Goal: Transaction & Acquisition: Purchase product/service

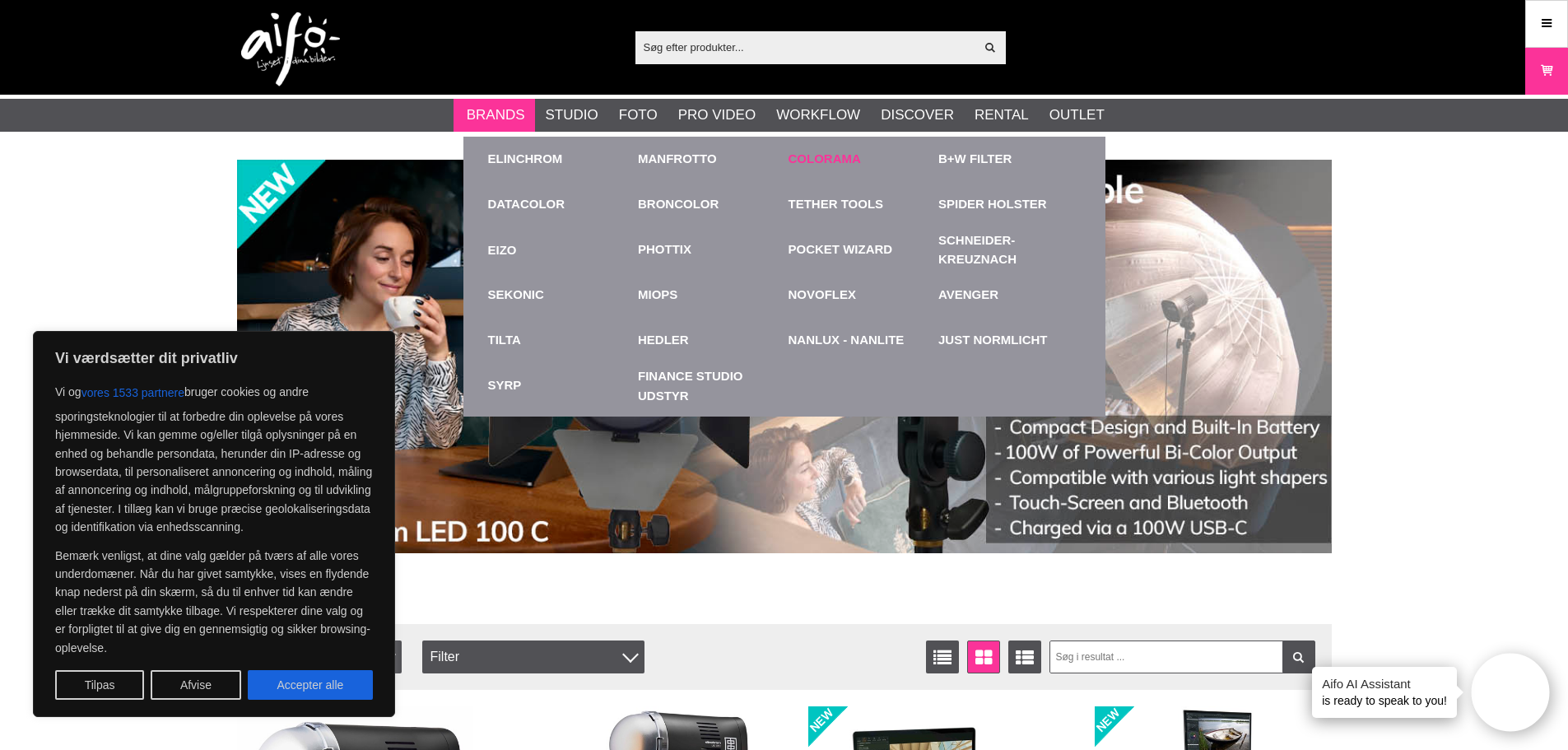
click at [805, 165] on link "Colorama" at bounding box center [824, 160] width 73 height 19
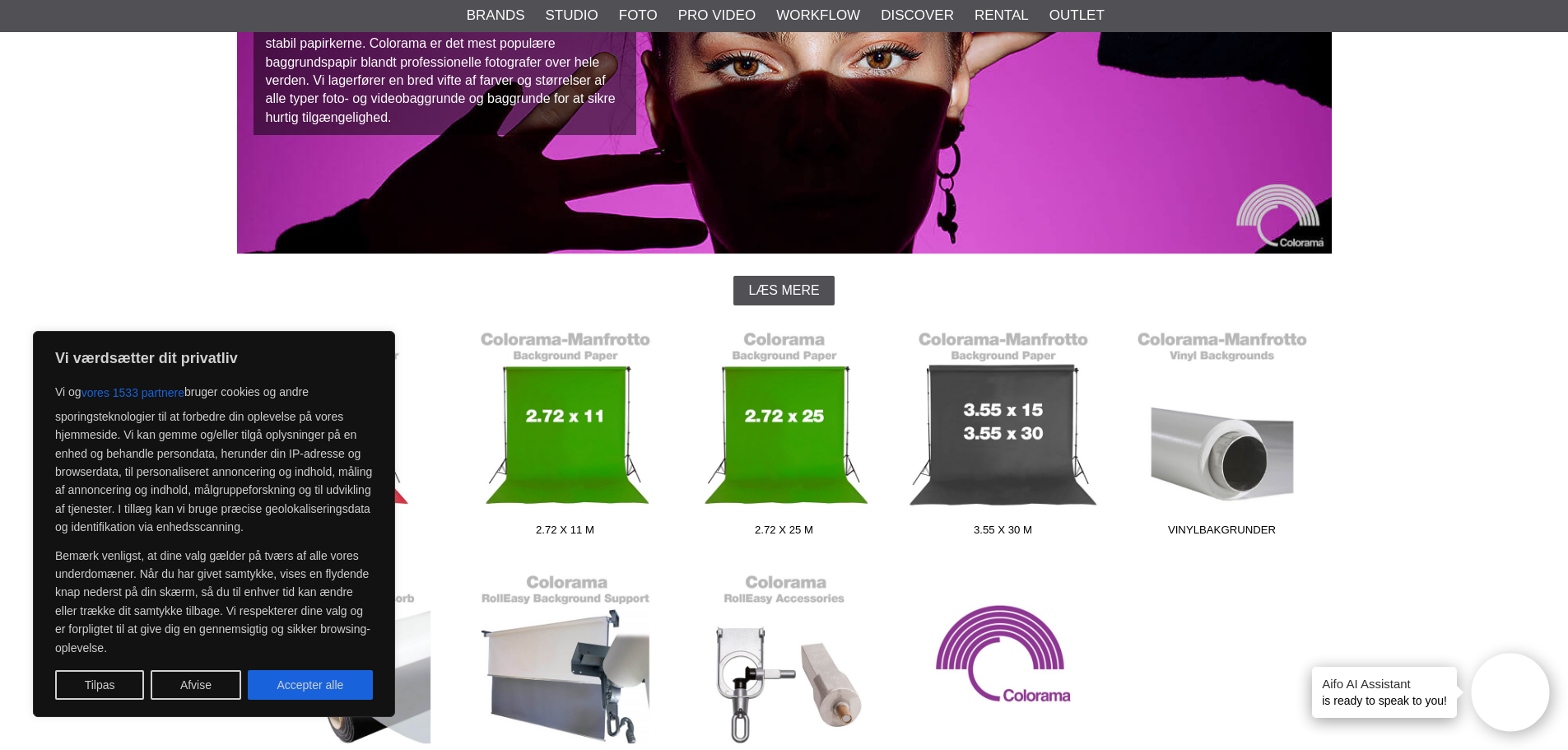
scroll to position [247, 0]
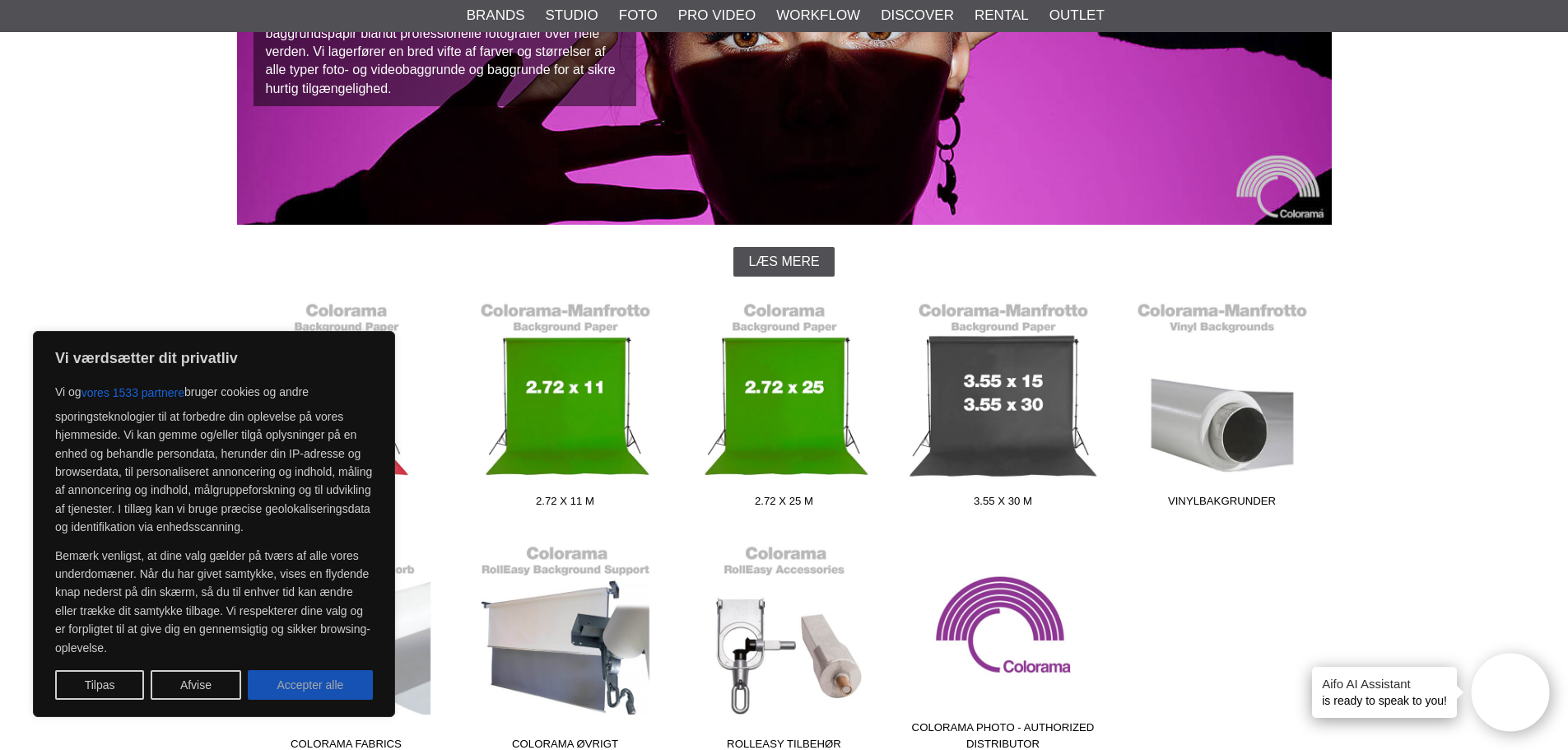
click at [307, 679] on button "Accepter alle" at bounding box center [310, 684] width 125 height 30
checkbox input "true"
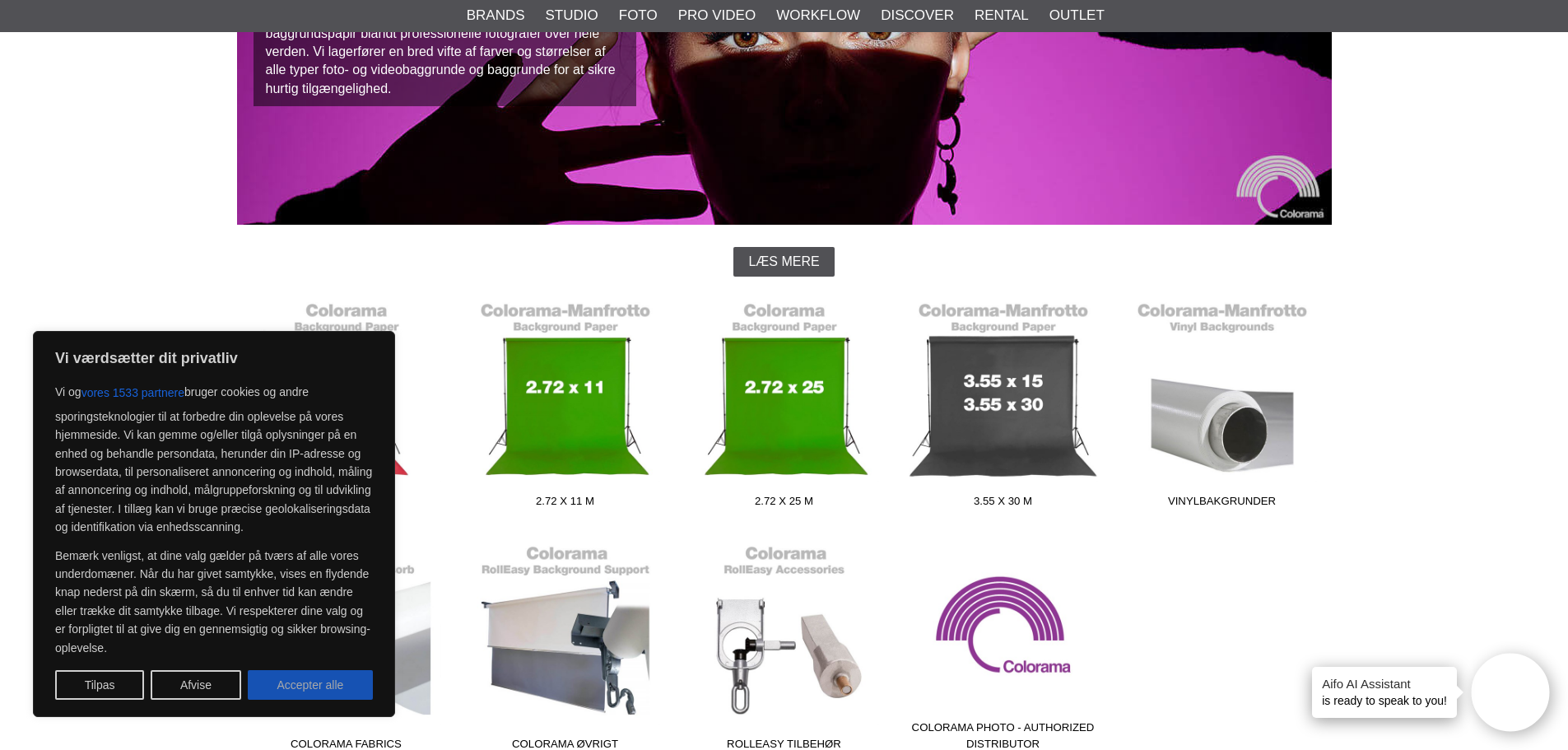
checkbox input "true"
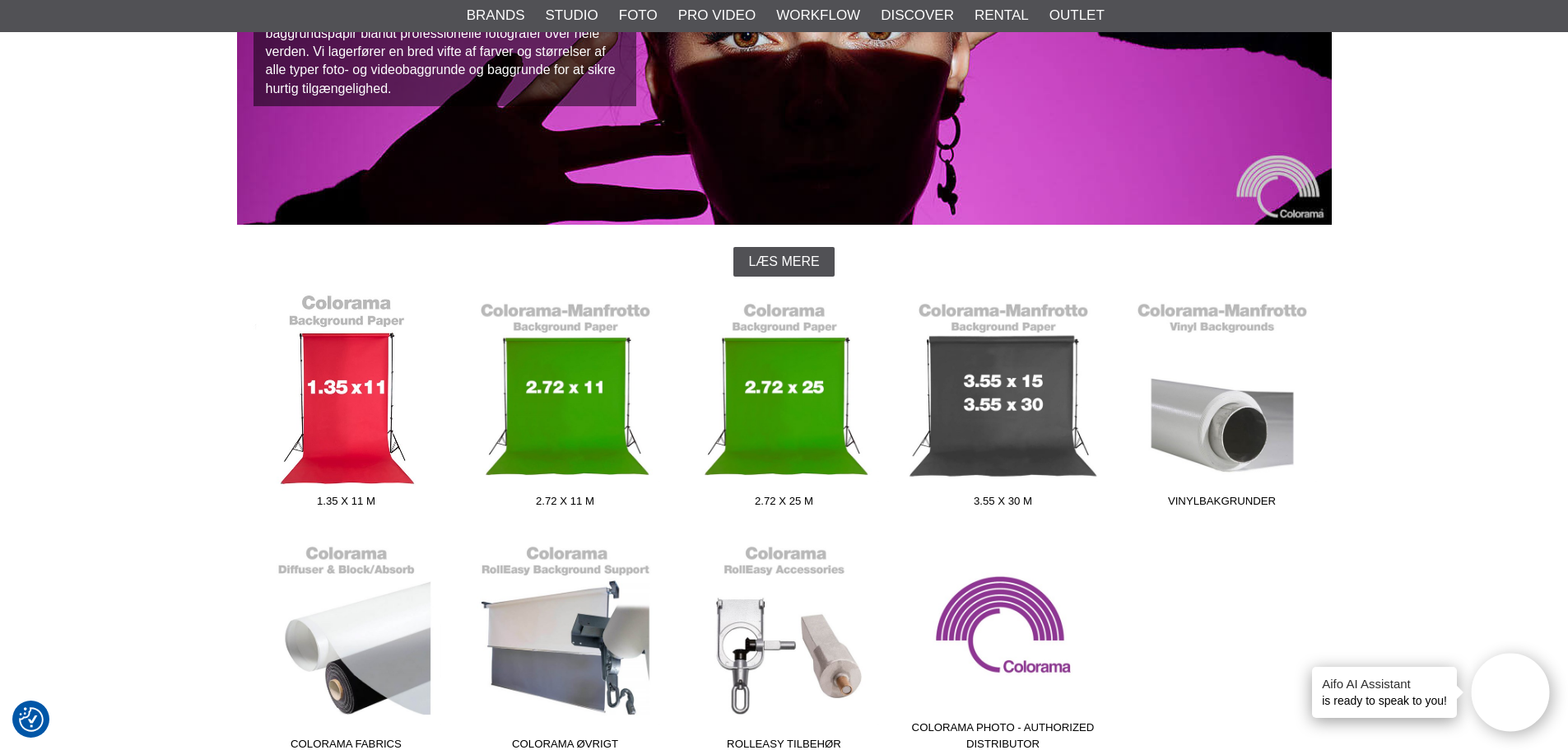
click at [382, 401] on link "1.35 x 11 m" at bounding box center [346, 404] width 219 height 222
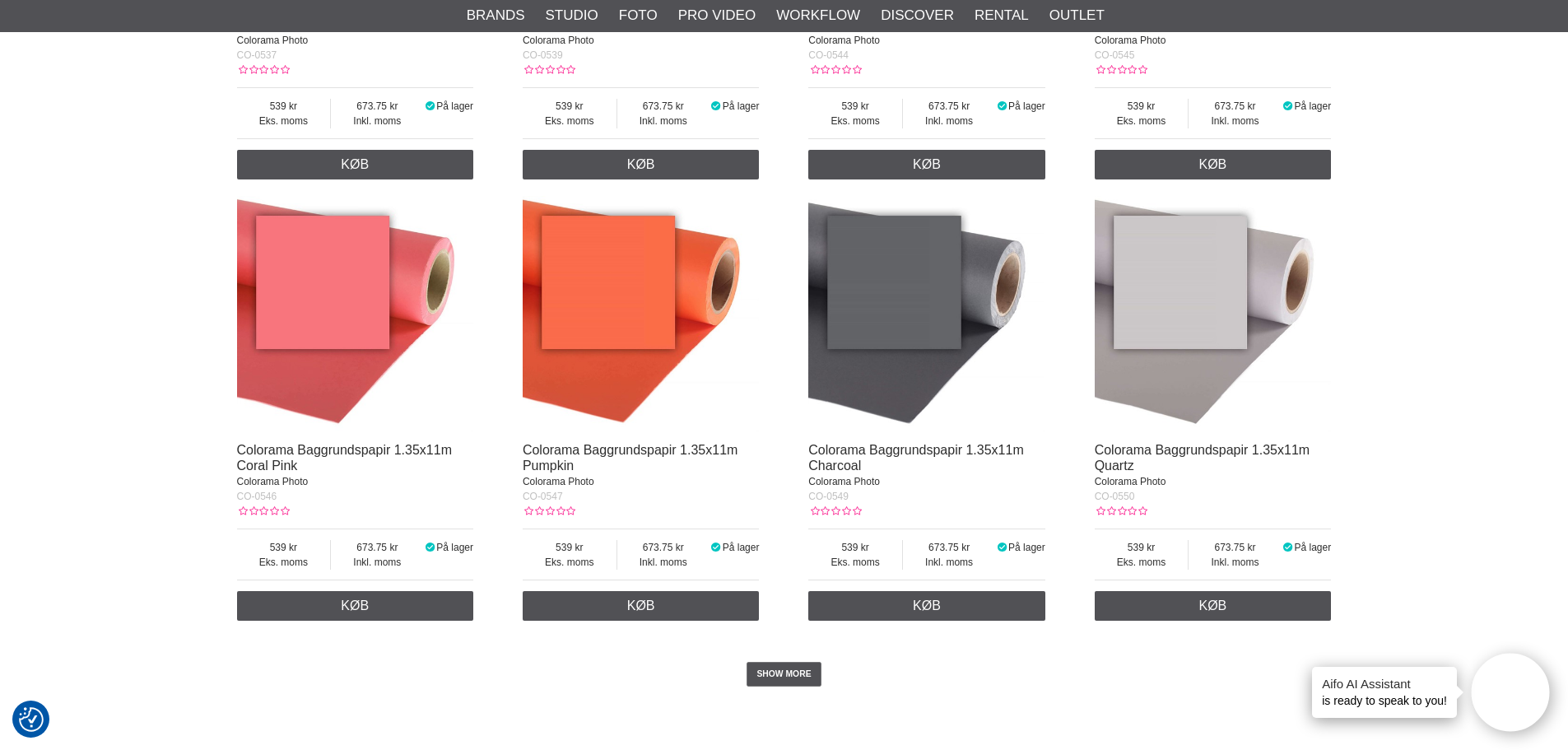
scroll to position [3128, 0]
